Goal: Find specific page/section: Find specific page/section

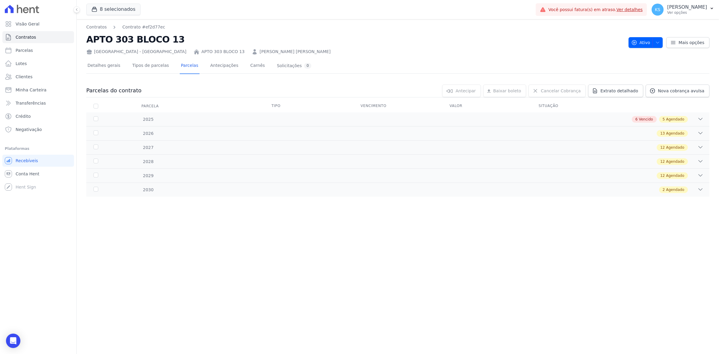
click at [5, 336] on body "Visão Geral Contratos [GEOGRAPHIC_DATA] Lotes Clientes Minha Carteira Transferê…" at bounding box center [359, 177] width 719 height 354
click at [46, 45] on link "Parcelas" at bounding box center [38, 50] width 72 height 12
select select
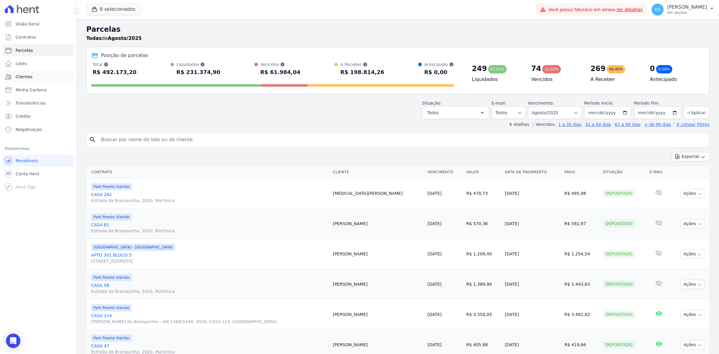
click at [23, 72] on link "Clientes" at bounding box center [38, 77] width 72 height 12
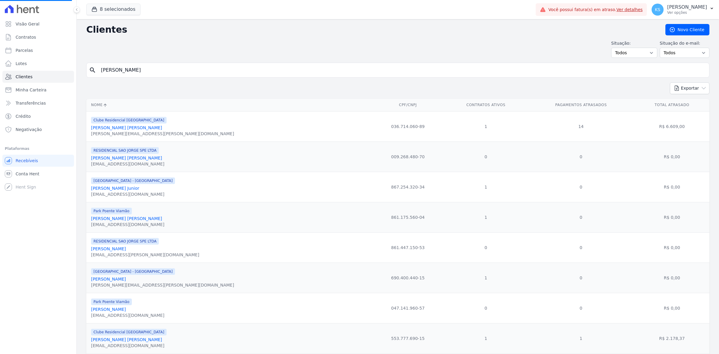
click at [120, 69] on input "[PERSON_NAME]" at bounding box center [401, 70] width 609 height 12
click at [120, 69] on input "search" at bounding box center [401, 70] width 609 height 12
type input "[PERSON_NAME]"
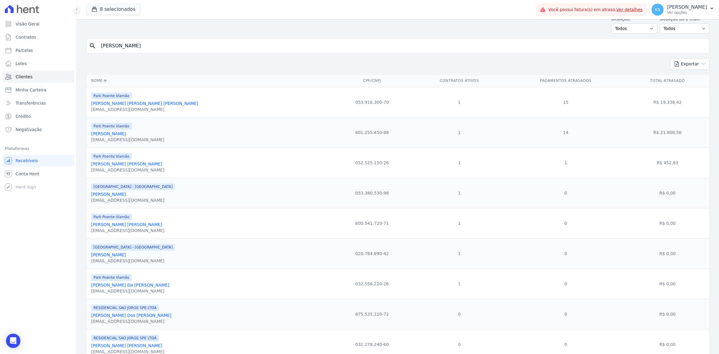
scroll to position [75, 0]
